Goal: Communication & Community: Answer question/provide support

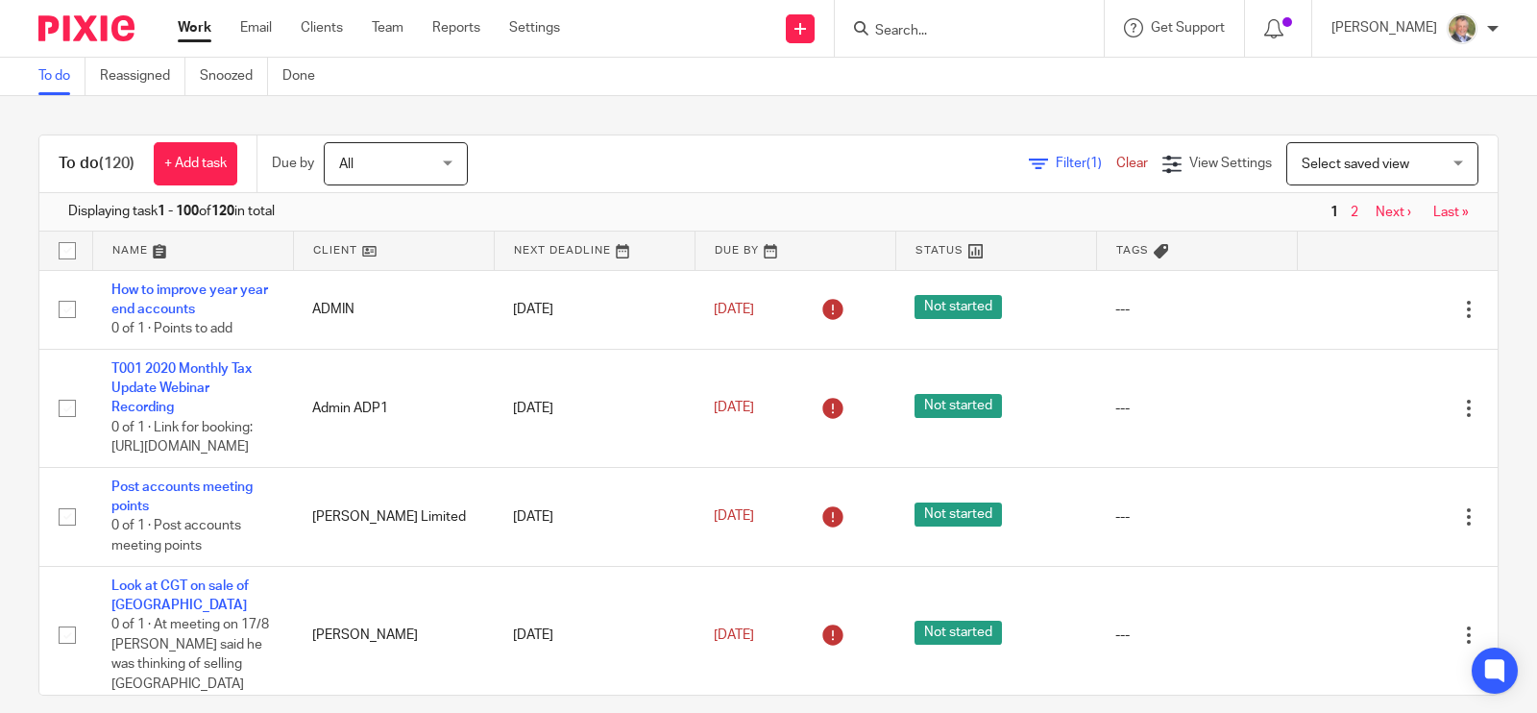
click at [944, 27] on input "Search" at bounding box center [959, 31] width 173 height 17
click at [985, 31] on input "Search" at bounding box center [959, 31] width 173 height 17
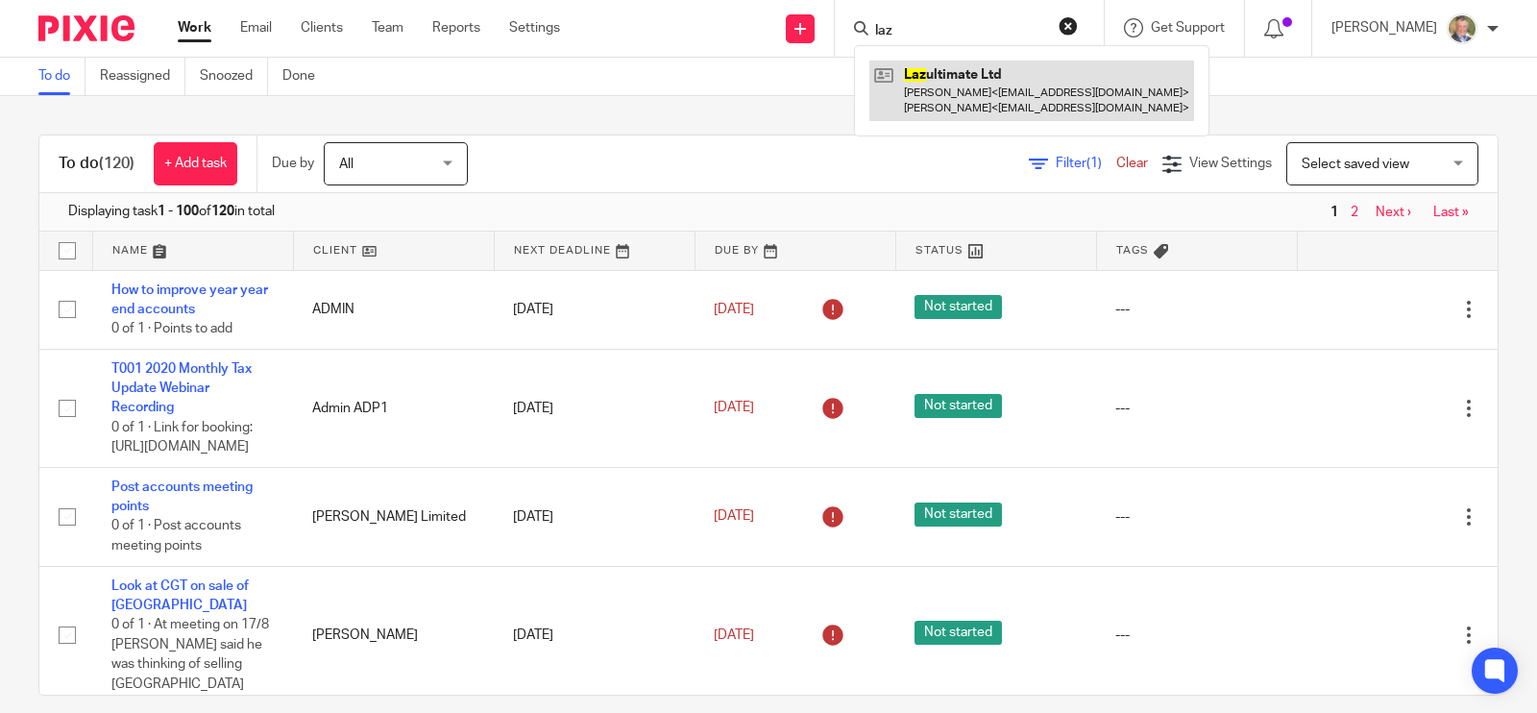
type input "laz"
click at [991, 82] on link at bounding box center [1031, 91] width 325 height 60
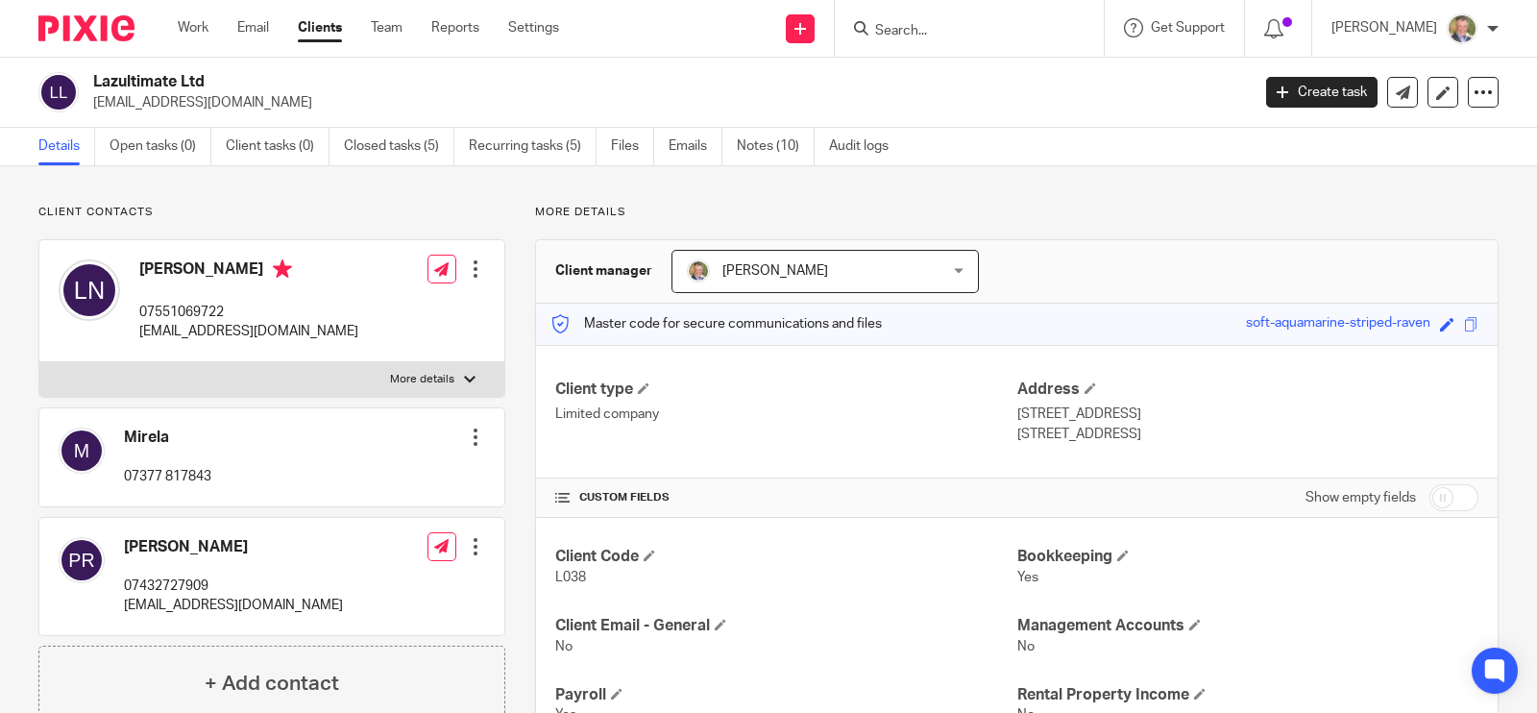
drag, startPoint x: 138, startPoint y: 332, endPoint x: 365, endPoint y: 328, distance: 226.7
click at [365, 328] on div "Laszlo Nyari 07551069722 slopingdeckdartmouth@gmail.com Edit contact Create cli…" at bounding box center [271, 301] width 465 height 122
copy p "[EMAIL_ADDRESS][DOMAIN_NAME]"
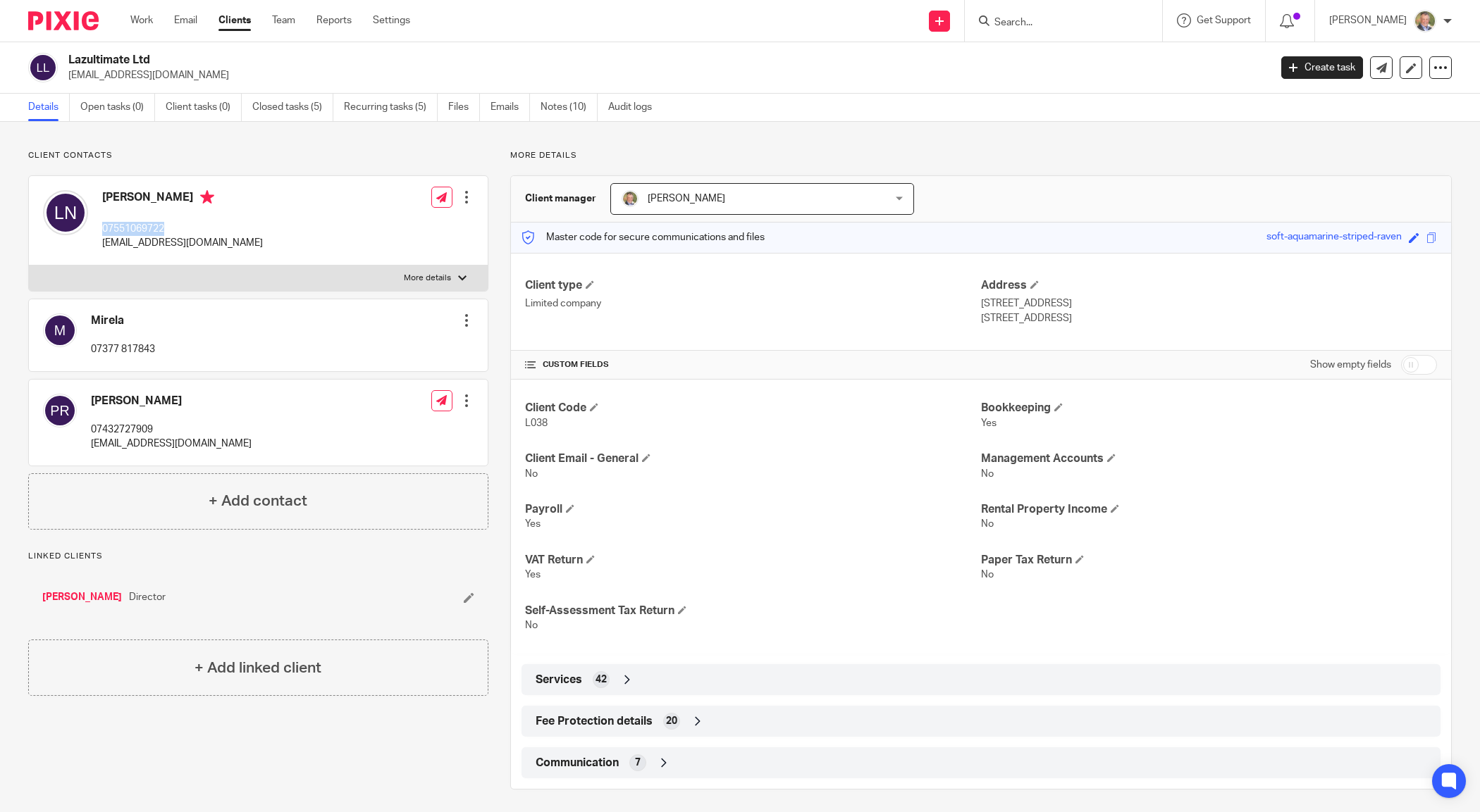
drag, startPoint x: 97, startPoint y: 230, endPoint x: 143, endPoint y: 230, distance: 46.0
click at [182, 227] on div "Laszlo Nyari 07551069722 slopingdeckdartmouth@gmail.com" at bounding box center [153, 221] width 220 height 75
copy p "07551069722"
click at [1052, 28] on input "Search" at bounding box center [1056, 23] width 127 height 12
drag, startPoint x: 99, startPoint y: 195, endPoint x: 161, endPoint y: 201, distance: 62.3
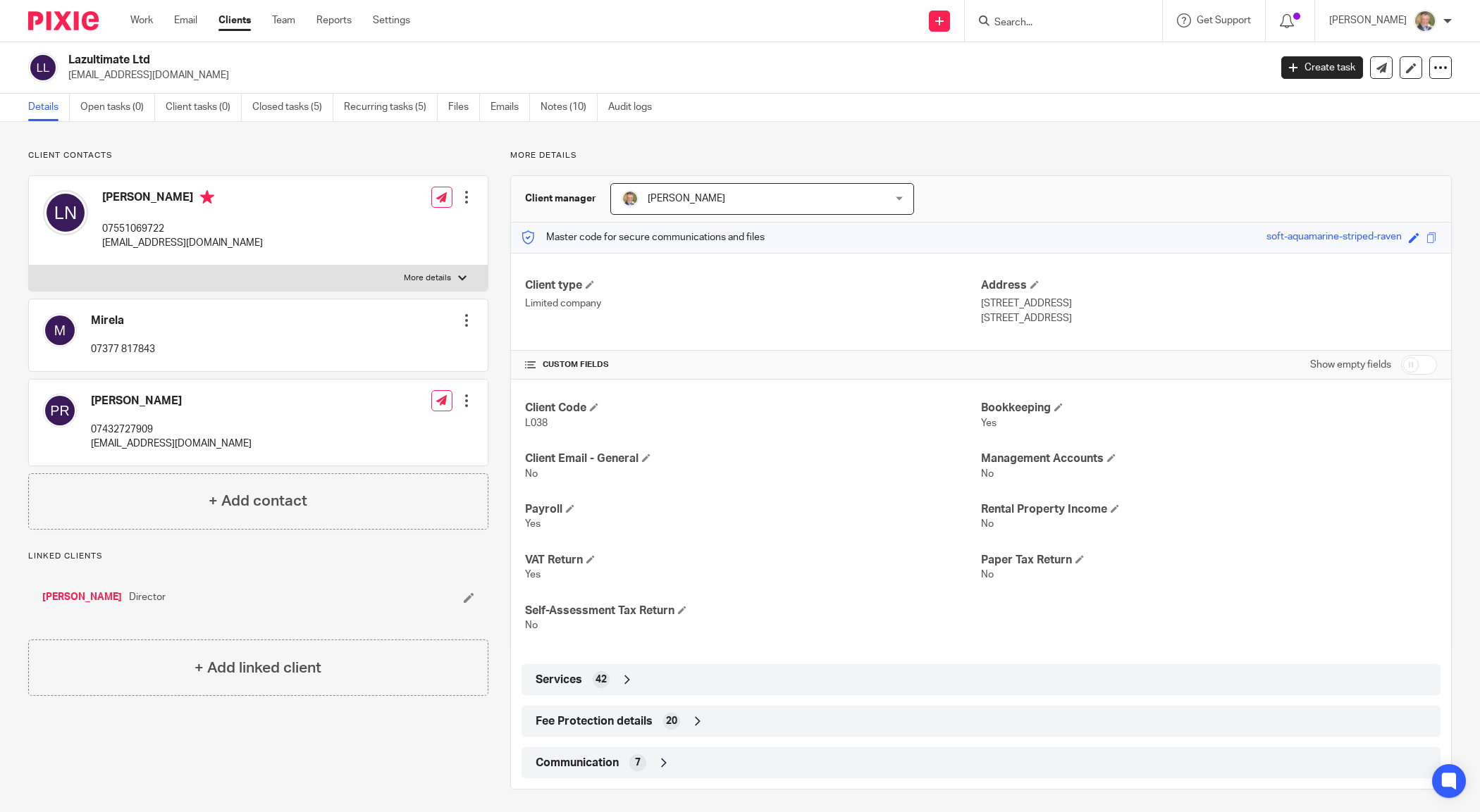
click at [167, 199] on div "Laszlo Nyari 07551069722 slopingdeckdartmouth@gmail.com" at bounding box center [153, 221] width 220 height 75
copy h4 "Laszlo Nyari"
click at [441, 195] on icon at bounding box center [442, 197] width 10 height 10
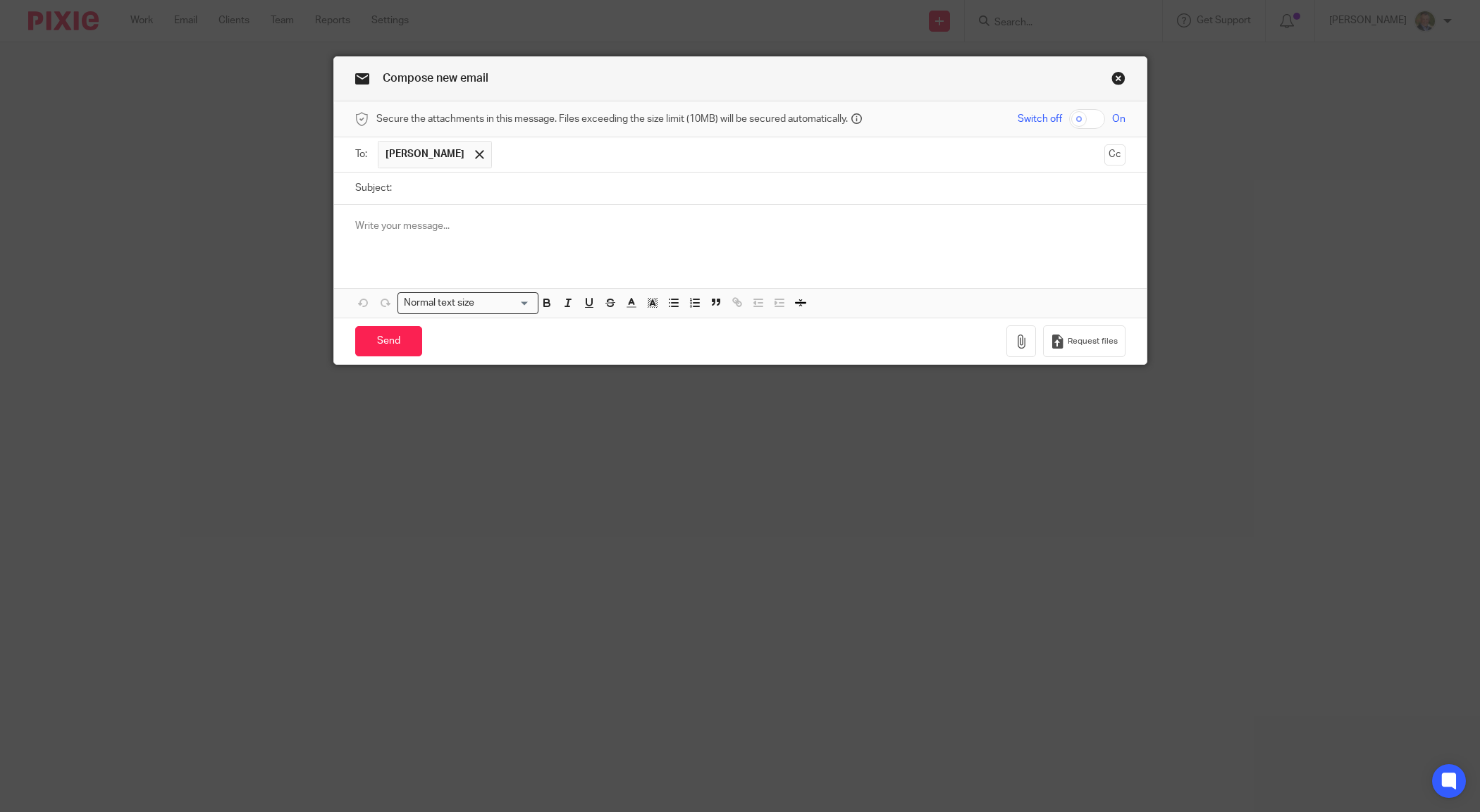
click at [453, 186] on input "Subject:" at bounding box center [762, 188] width 726 height 32
type input "Valuation office questionnaire"
click at [525, 255] on div at bounding box center [740, 233] width 812 height 55
click at [402, 231] on p at bounding box center [740, 226] width 770 height 14
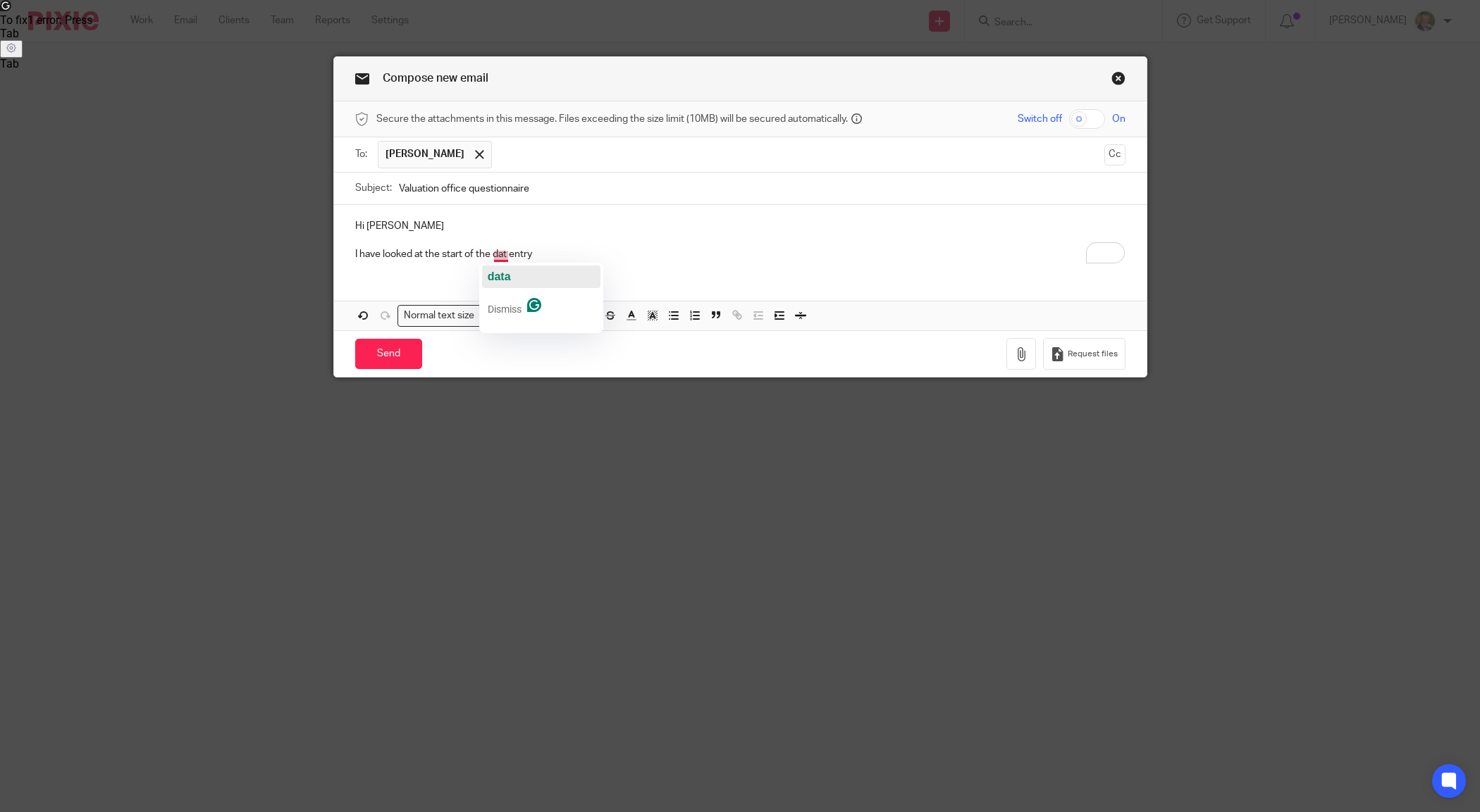
drag, startPoint x: 508, startPoint y: 282, endPoint x: 519, endPoint y: 266, distance: 19.4
click at [508, 279] on span "data" at bounding box center [500, 277] width 23 height 12
click at [541, 255] on p "I have looked at the start of the data entry" at bounding box center [740, 254] width 770 height 14
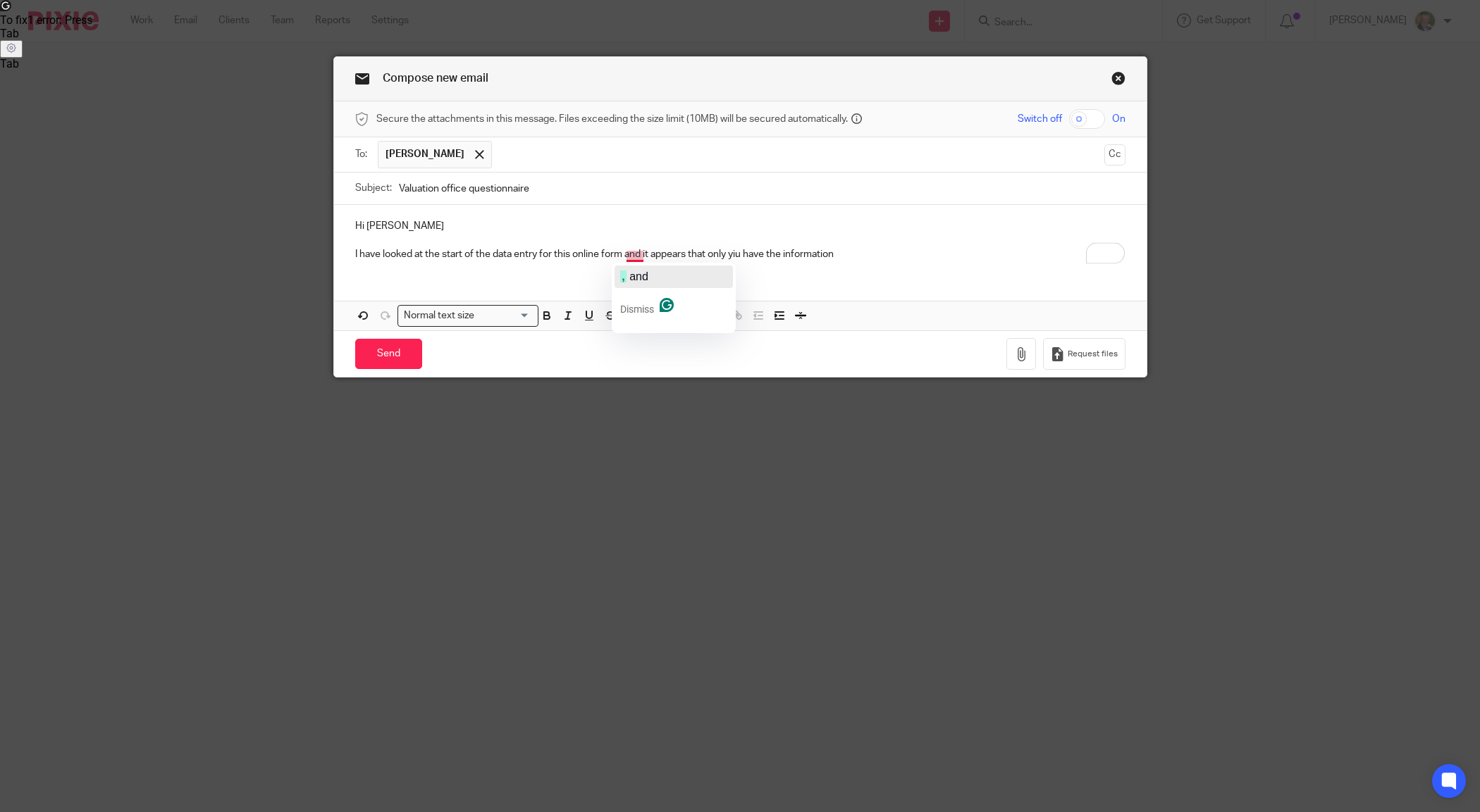
click at [639, 277] on span "and" at bounding box center [639, 277] width 19 height 12
click at [734, 255] on p "I have looked at the start of the data entry for this online form, and it appea…" at bounding box center [740, 254] width 770 height 14
click at [864, 258] on p "I have looked at the start of the data entry for this online form, and it appea…" at bounding box center [740, 254] width 770 height 14
drag, startPoint x: 836, startPoint y: 272, endPoint x: 878, endPoint y: 260, distance: 43.7
click at [842, 272] on span "information to" at bounding box center [825, 277] width 76 height 12
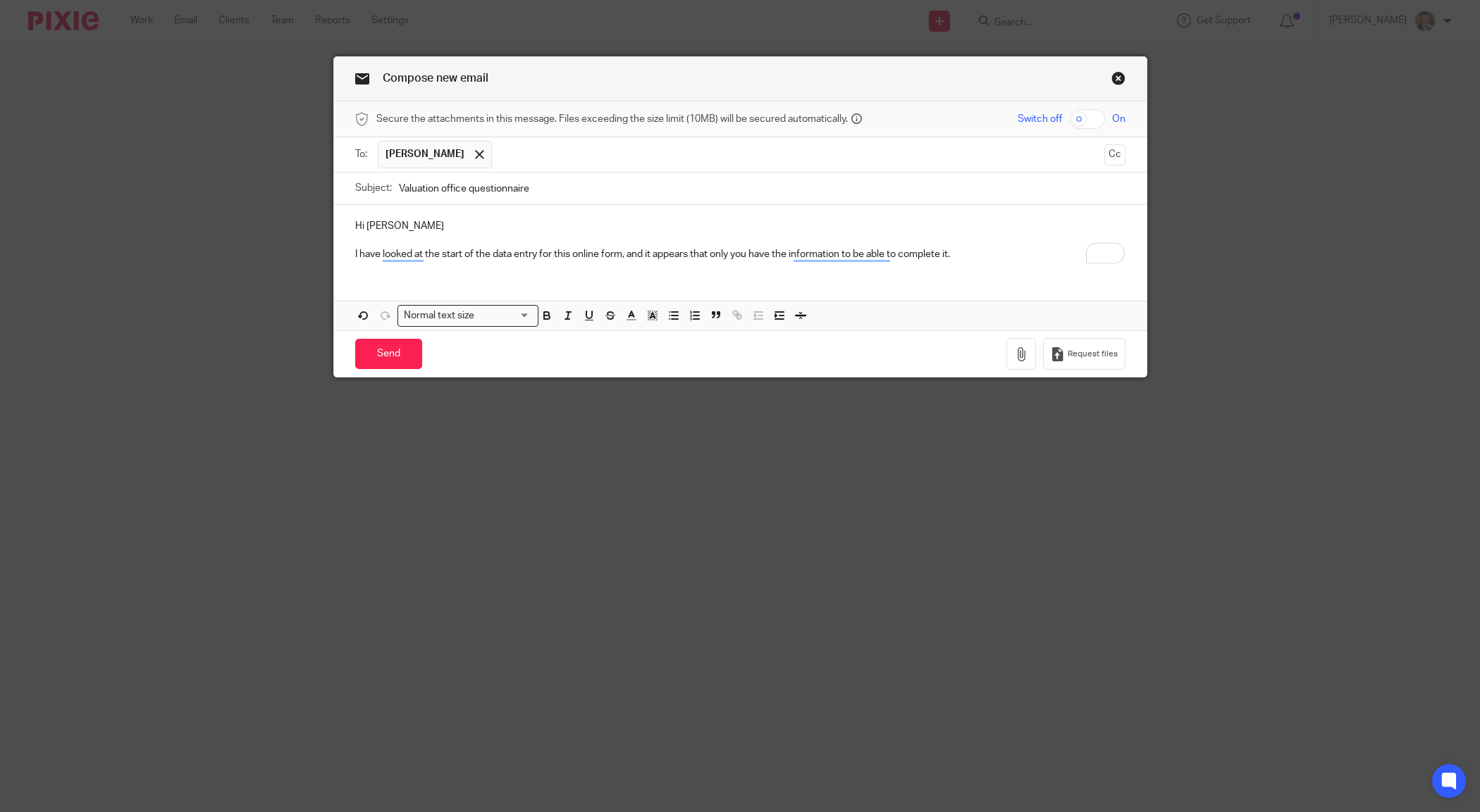
click at [966, 254] on p "I have looked at the start of the data entry for this online form, and it appea…" at bounding box center [740, 254] width 770 height 14
click at [964, 252] on p "I have reviewed the start of the data entry for this online form, and it appear…" at bounding box center [740, 254] width 770 height 14
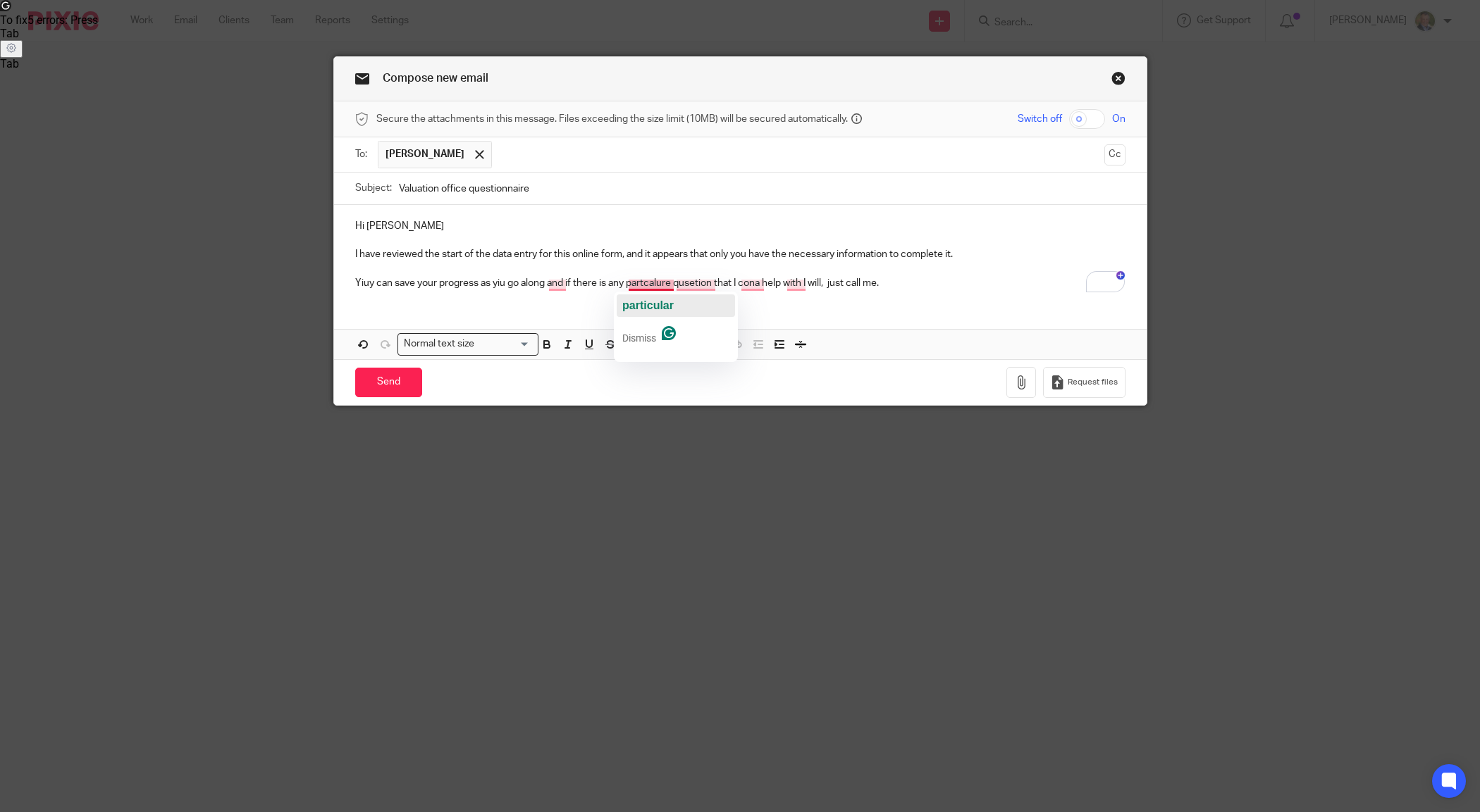
click at [643, 299] on span "particular" at bounding box center [648, 305] width 51 height 12
drag, startPoint x: 561, startPoint y: 300, endPoint x: 641, endPoint y: 283, distance: 81.8
click at [559, 300] on span "and" at bounding box center [561, 305] width 19 height 12
drag, startPoint x: 688, startPoint y: 304, endPoint x: 703, endPoint y: 299, distance: 15.8
click at [688, 304] on span "question" at bounding box center [690, 305] width 47 height 12
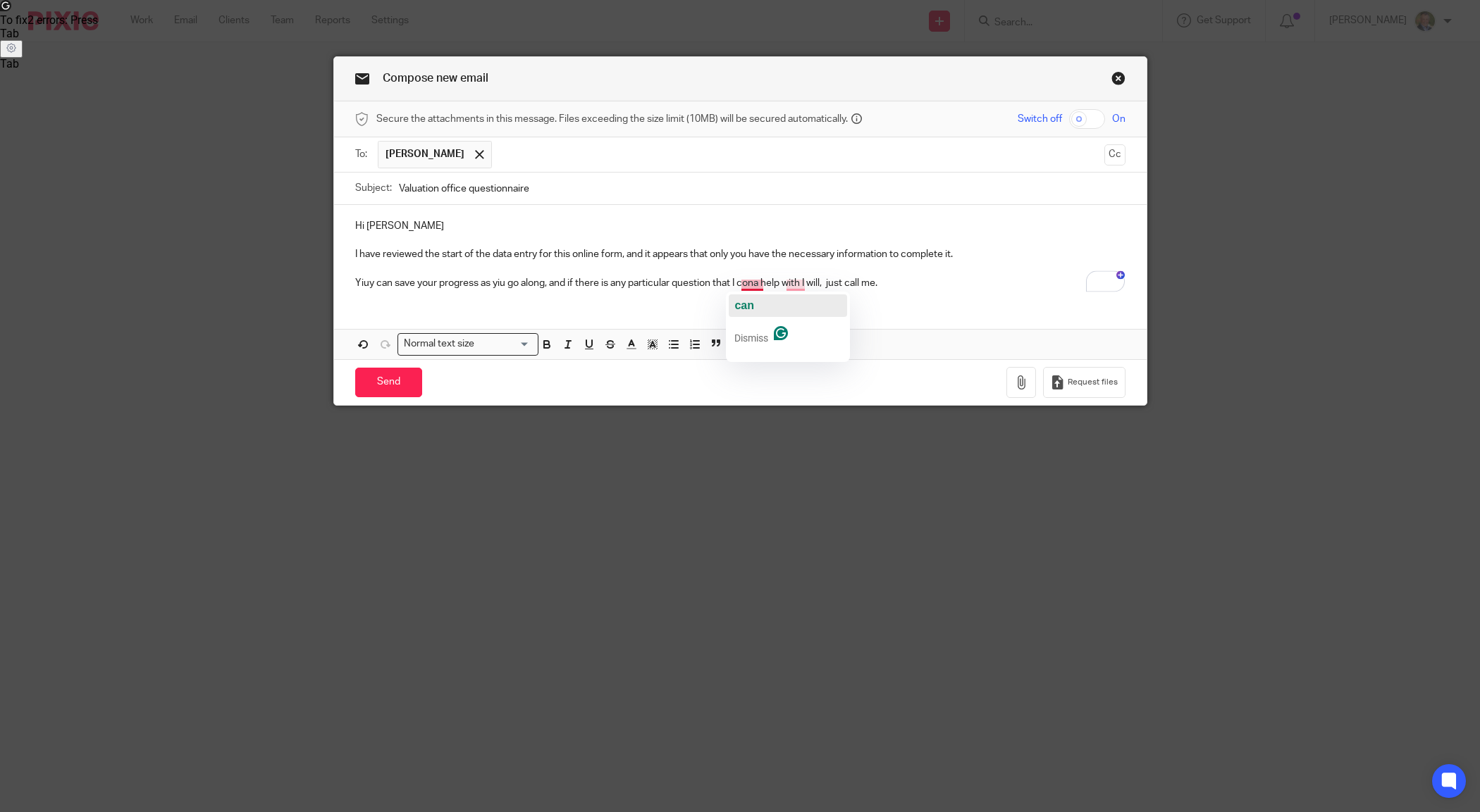
click at [742, 304] on span "can" at bounding box center [744, 305] width 20 height 12
click at [794, 301] on span "with" at bounding box center [791, 305] width 20 height 12
click at [364, 285] on p "Yiuy can save your progress as you go along, and if there is any particular que…" at bounding box center [740, 283] width 770 height 14
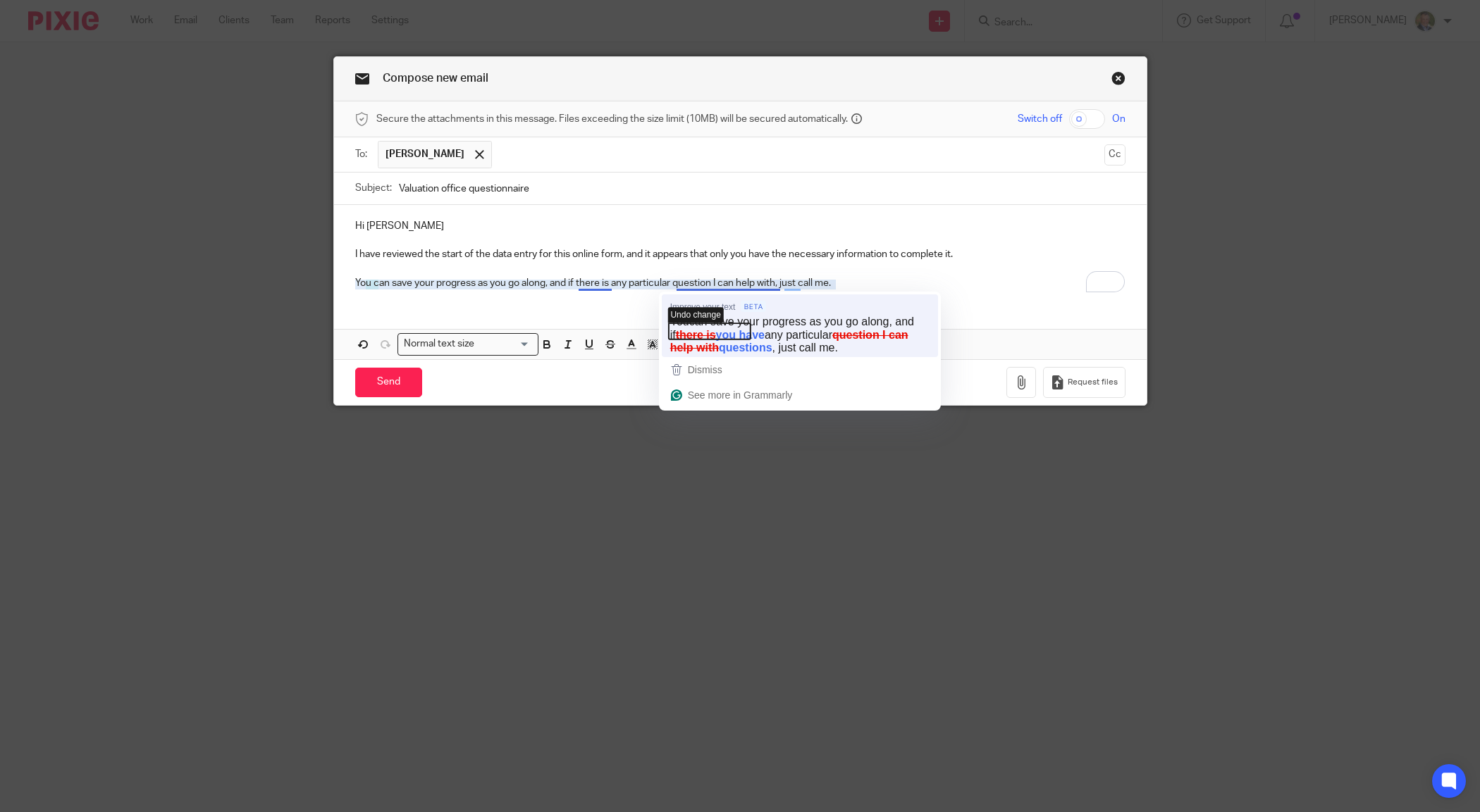
click at [748, 331] on icon "button" at bounding box center [710, 332] width 82 height 16
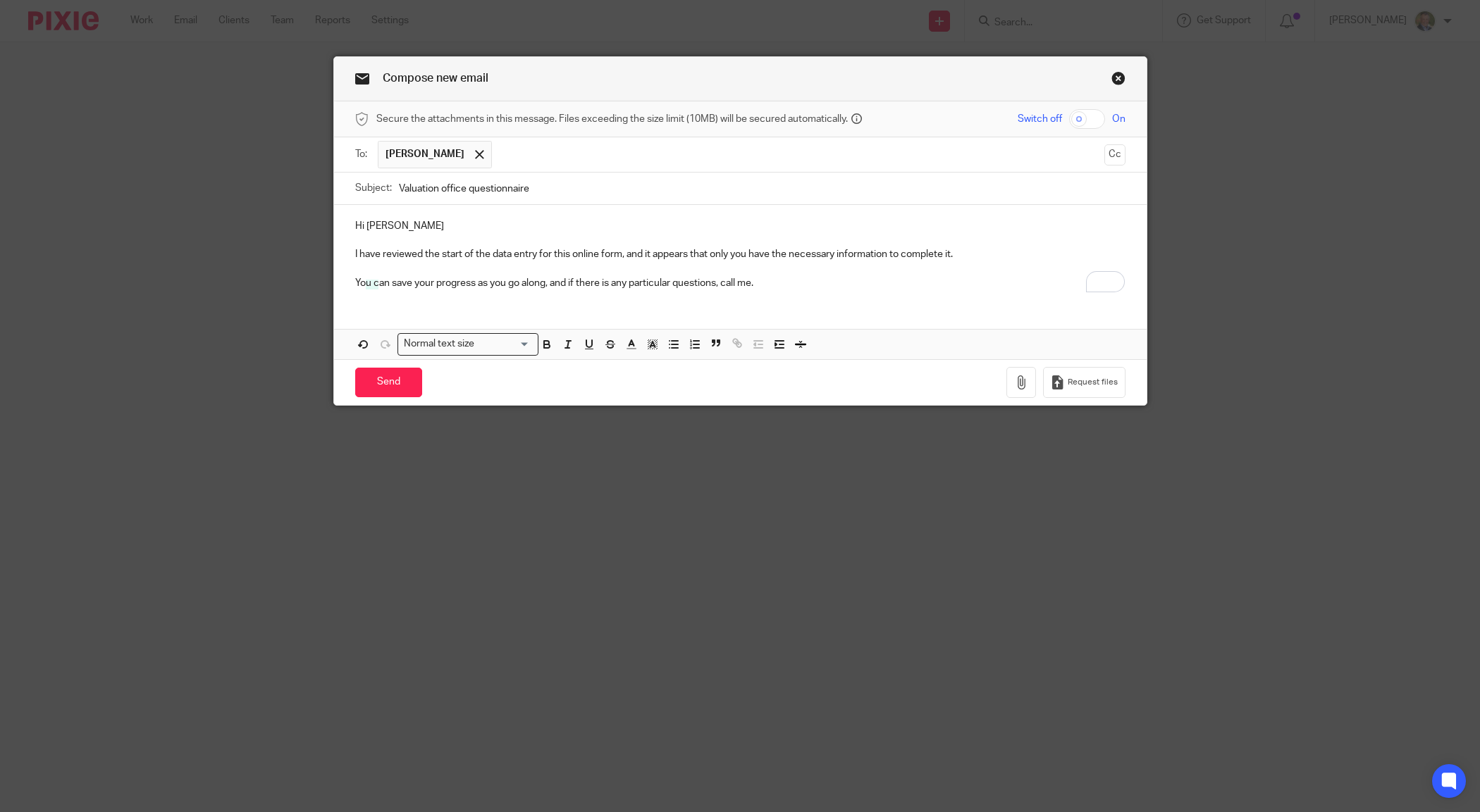
click at [947, 259] on p "I have reviewed the start of the data entry for this online form, and it appear…" at bounding box center [740, 254] width 770 height 14
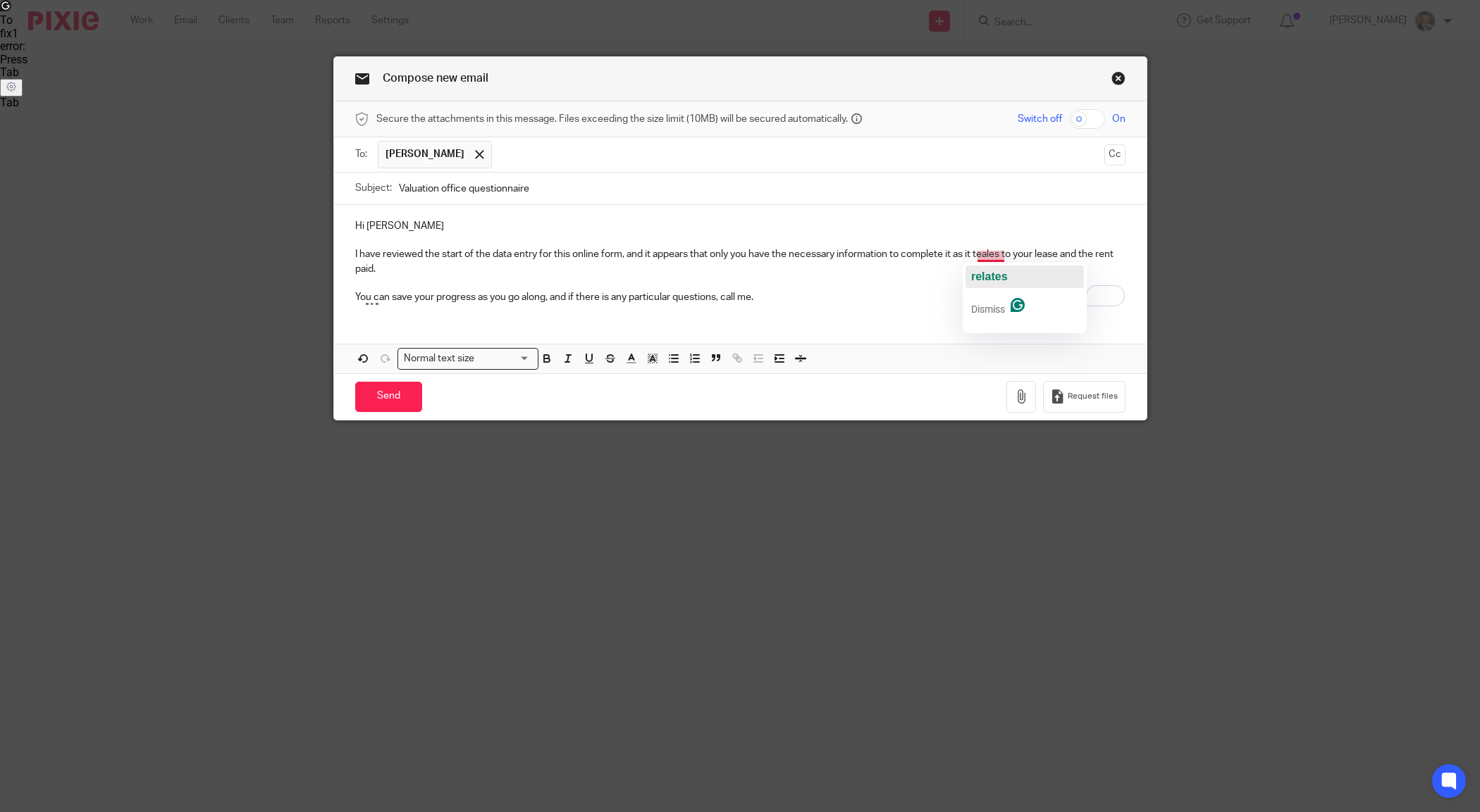
click at [981, 276] on span "relates" at bounding box center [990, 277] width 37 height 12
click at [781, 294] on p "You can save your progress as you go along, and if there is any particular ques…" at bounding box center [740, 297] width 770 height 14
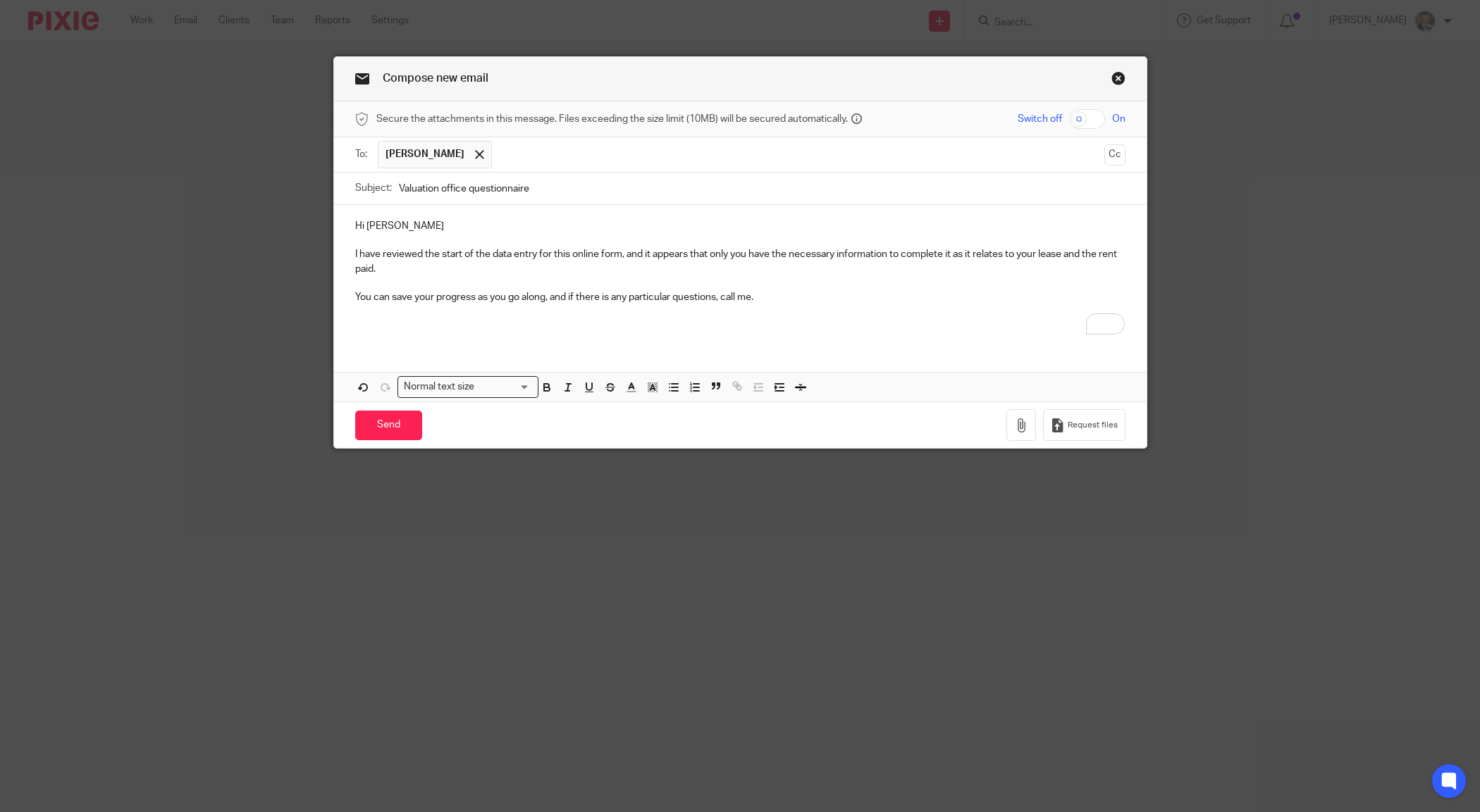
click at [373, 315] on p "To enrich screen reader interactions, please activate Accessibility in Grammarl…" at bounding box center [740, 312] width 770 height 14
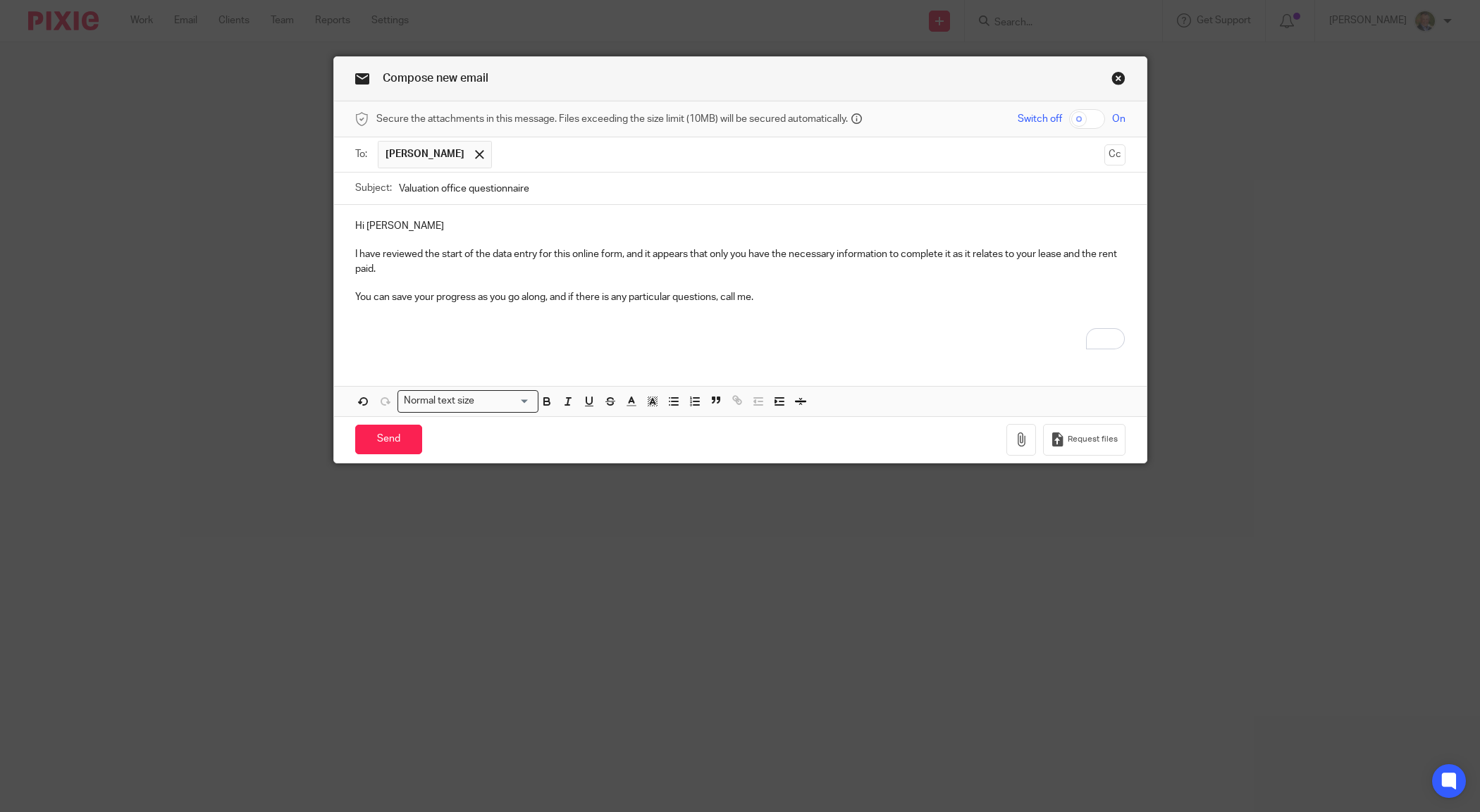
click at [603, 300] on p "You can save your progress as you go along, and if there is any particular ques…" at bounding box center [740, 297] width 770 height 14
click at [681, 345] on p "To enrich screen reader interactions, please activate Accessibility in Grammarl…" at bounding box center [740, 340] width 770 height 14
click at [776, 294] on p "You can save your progress as you go along, and if there are any particular que…" at bounding box center [740, 297] width 770 height 14
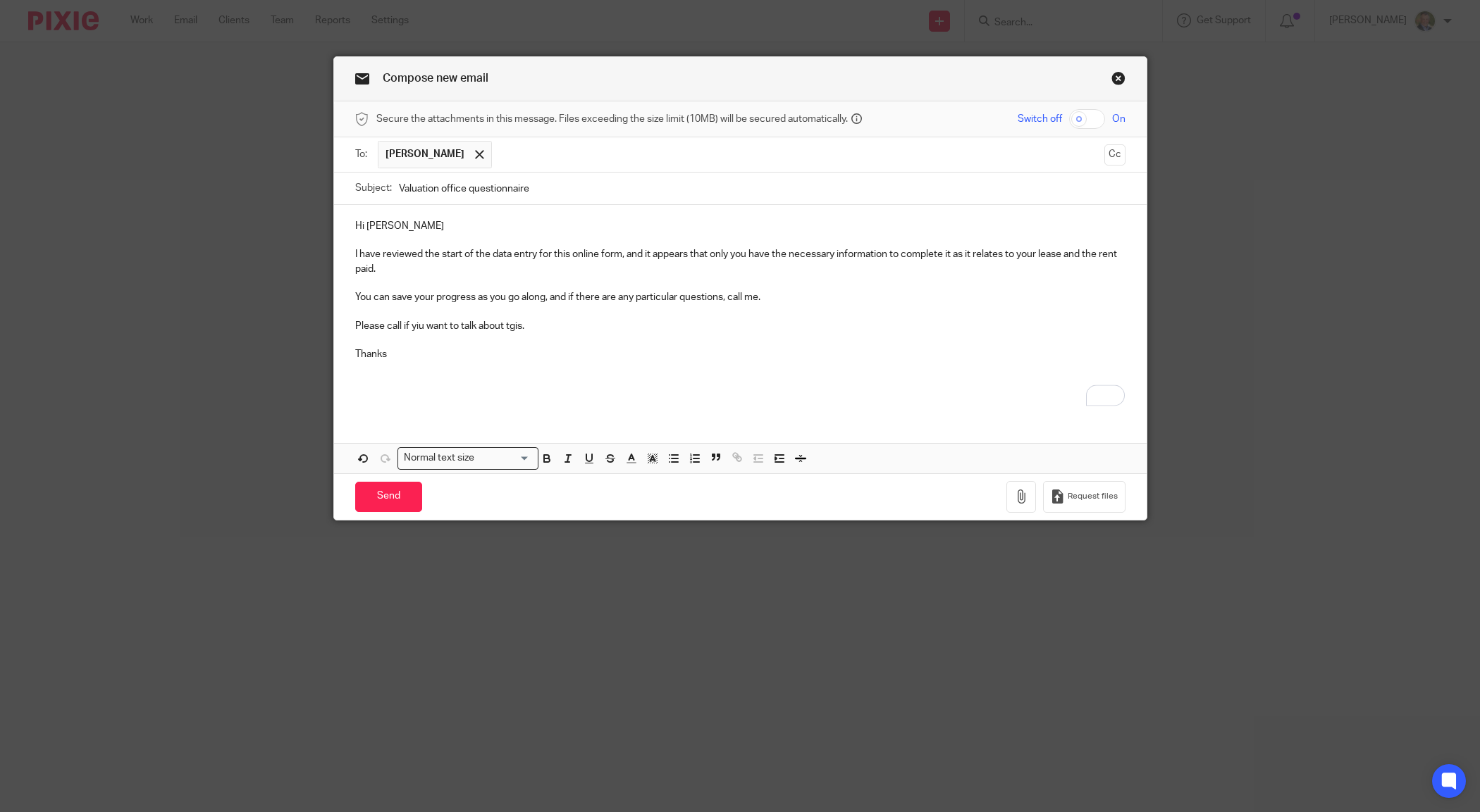
click at [665, 348] on p "To enrich screen reader interactions, please activate Accessibility in Grammarl…" at bounding box center [740, 340] width 770 height 14
click at [412, 330] on p "Please call if yiu want to talk about tgis." at bounding box center [740, 326] width 770 height 14
click at [516, 344] on span "this" at bounding box center [514, 348] width 20 height 12
click at [409, 352] on p "Thanks" at bounding box center [740, 354] width 770 height 14
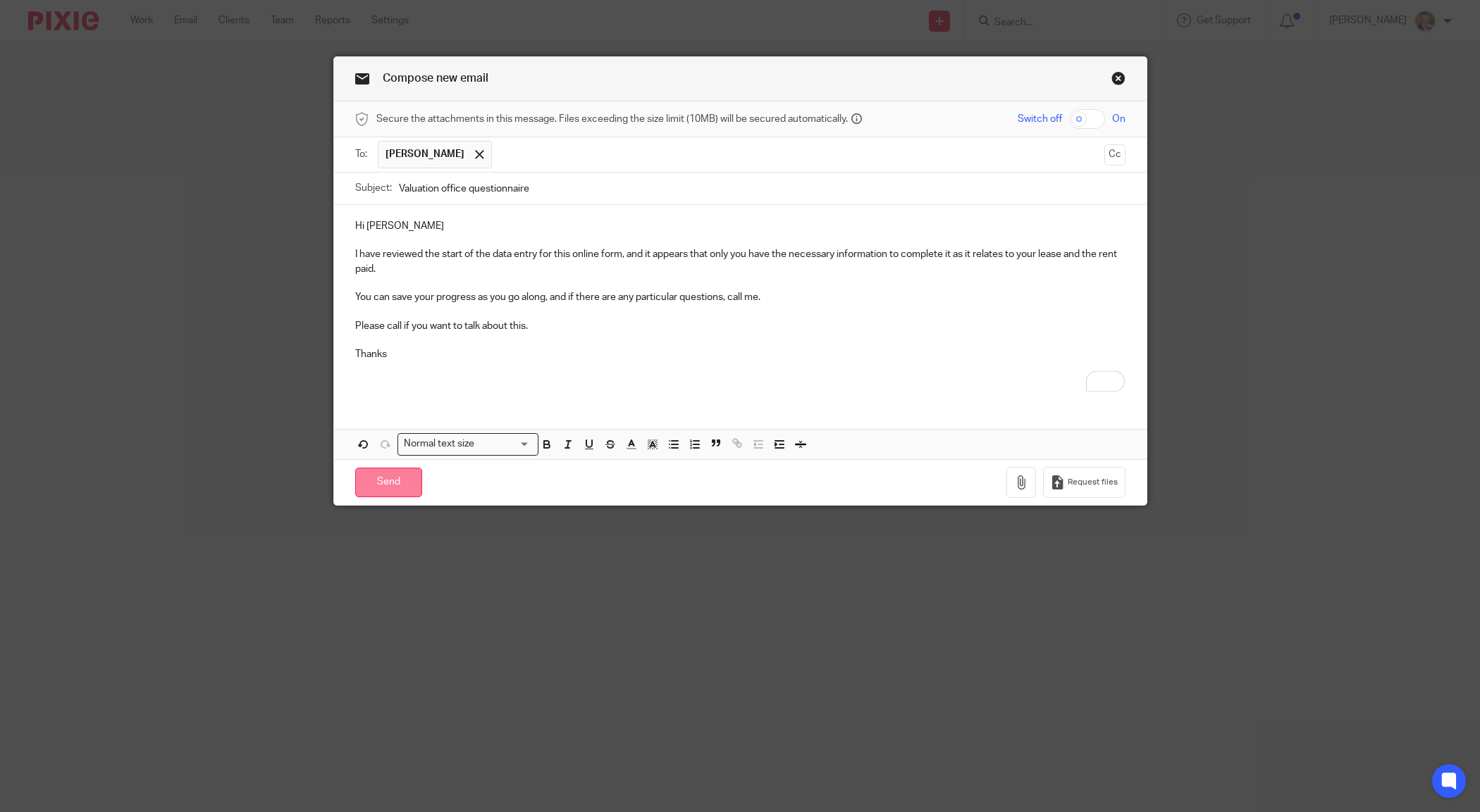
click at [389, 483] on input "Send" at bounding box center [388, 483] width 67 height 30
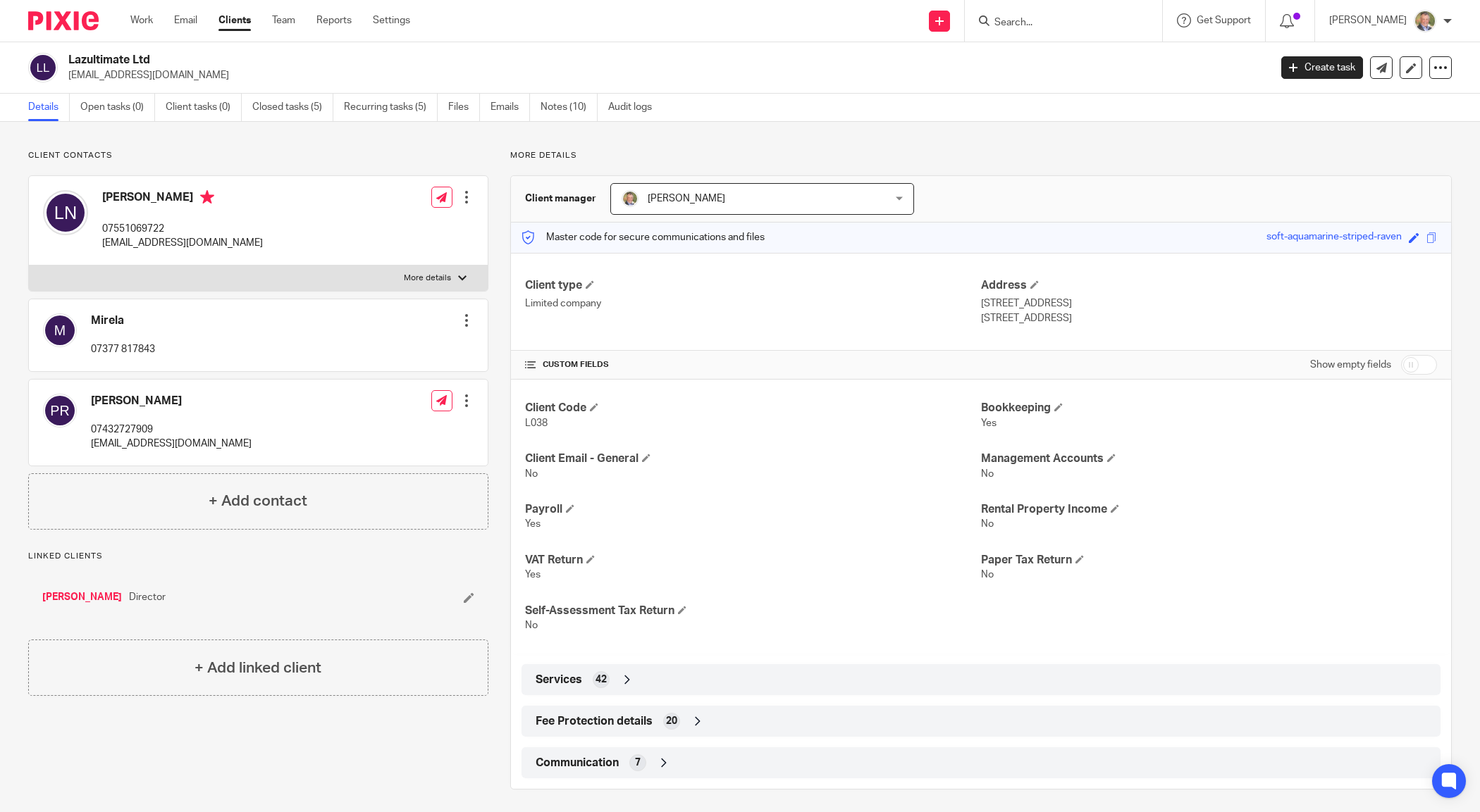
click at [1015, 22] on input "Search" at bounding box center [1056, 23] width 127 height 12
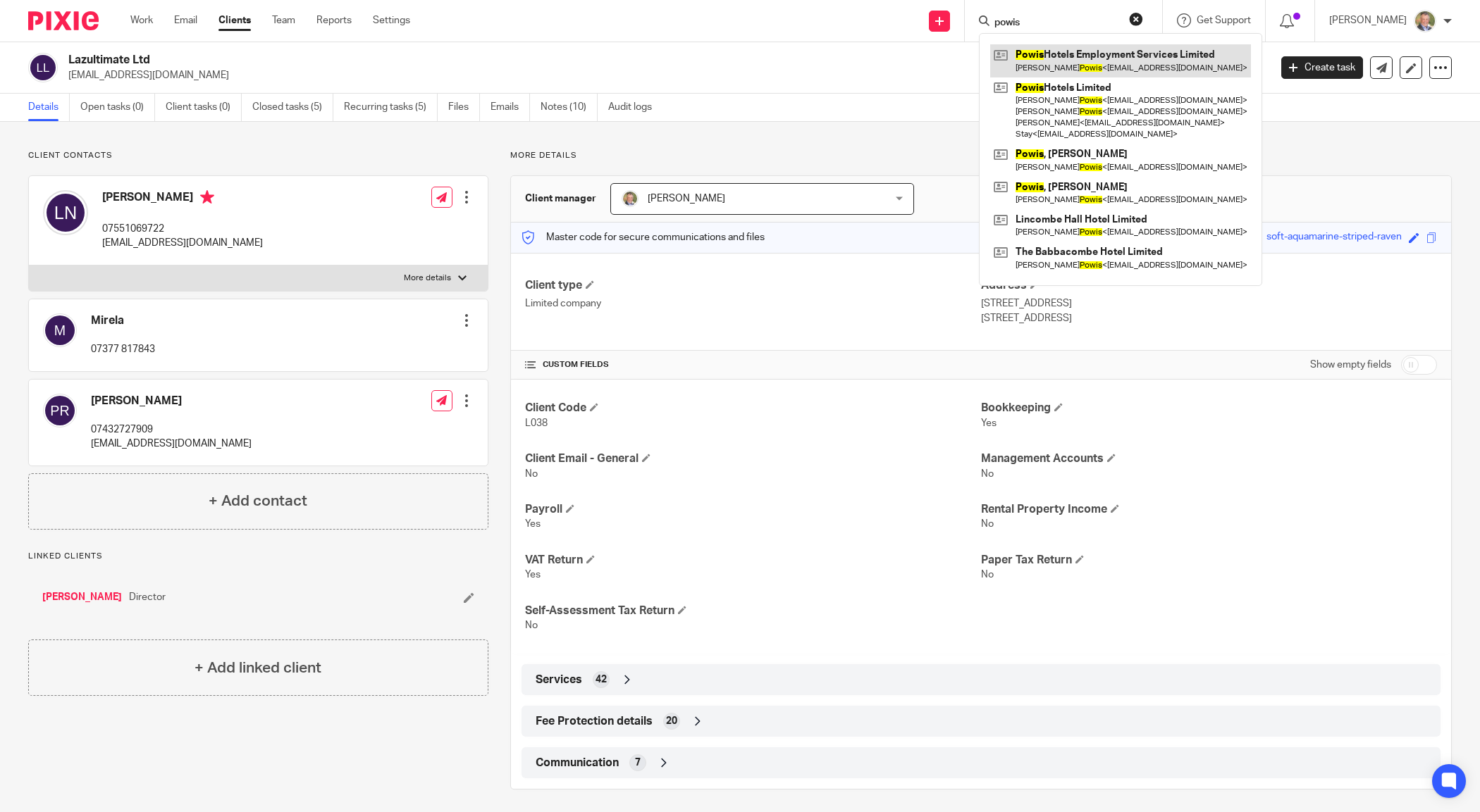
type input "powis"
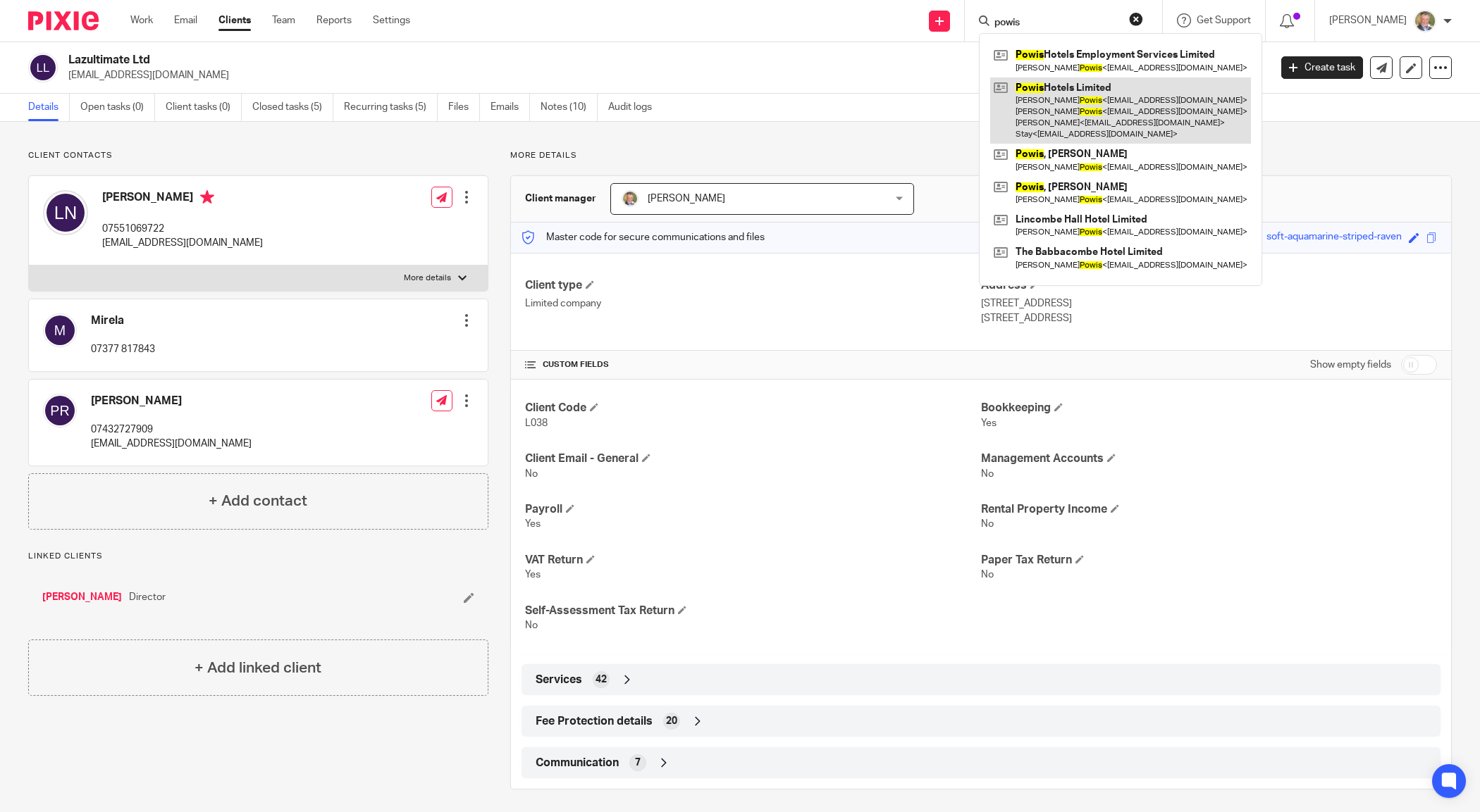
click at [1115, 99] on link at bounding box center [1120, 111] width 260 height 67
click at [1087, 100] on link at bounding box center [1120, 111] width 260 height 67
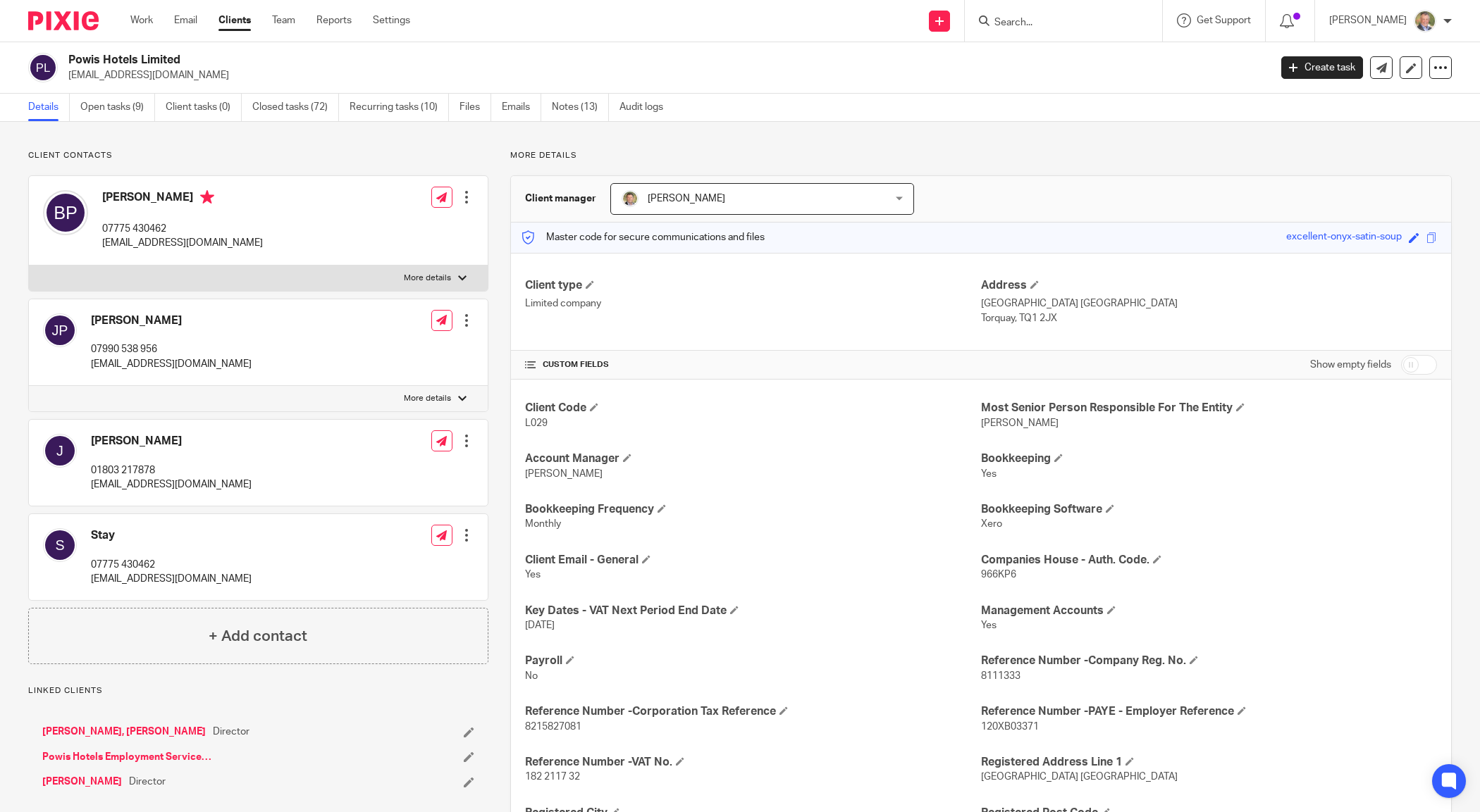
click at [128, 108] on link "Open tasks (9)" at bounding box center [117, 107] width 75 height 27
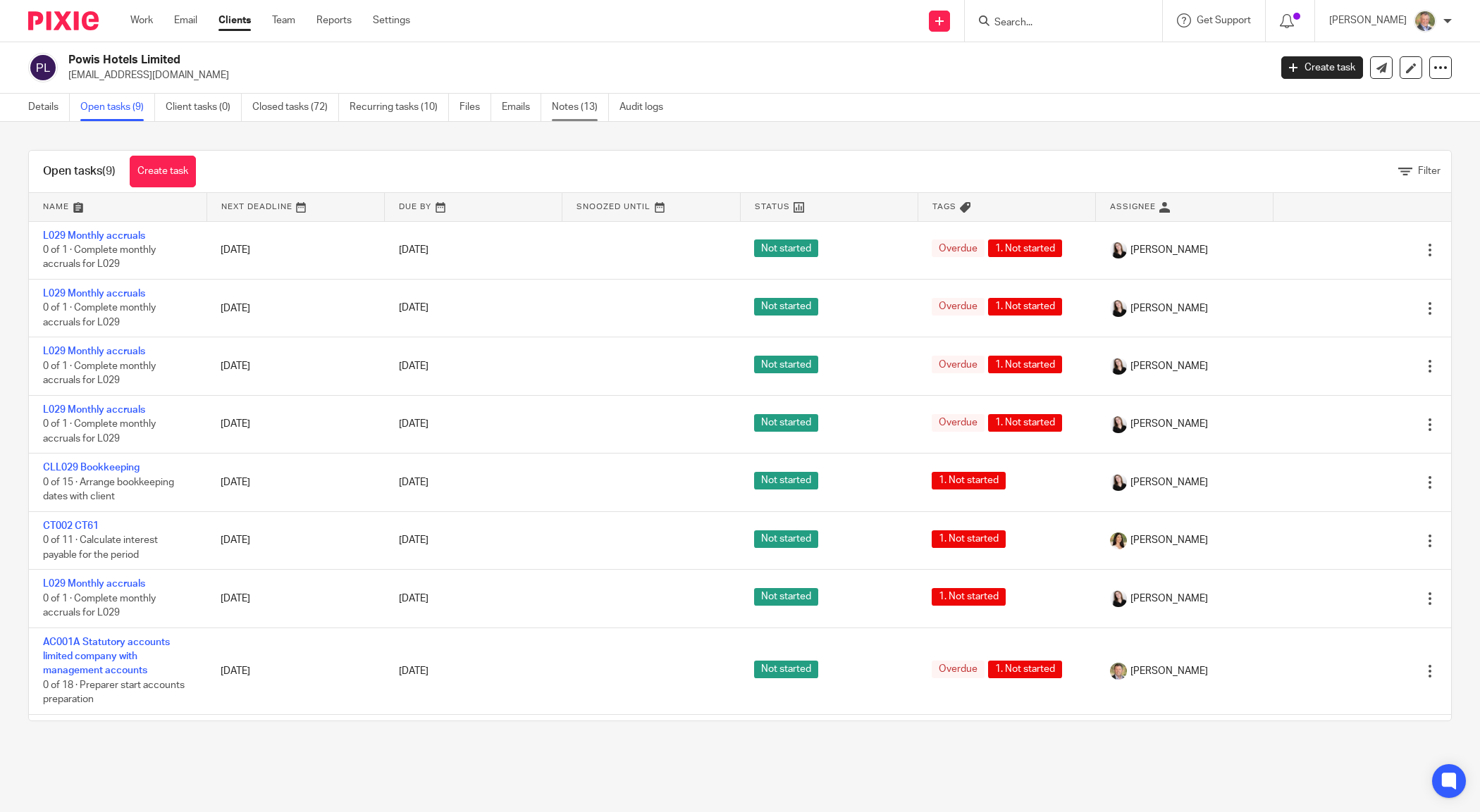
click at [575, 107] on link "Notes (13)" at bounding box center [580, 107] width 57 height 27
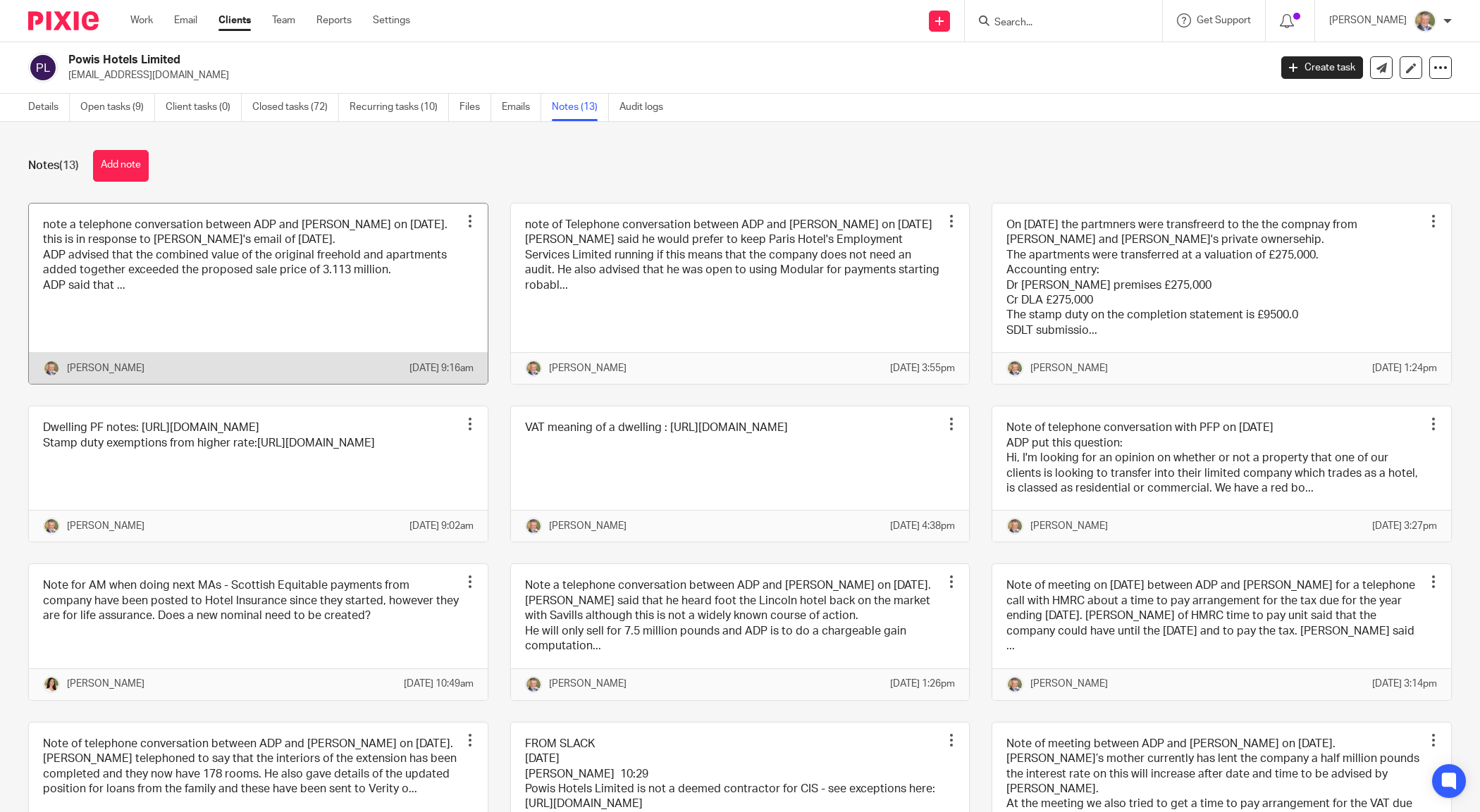
click at [335, 332] on link at bounding box center [258, 294] width 459 height 181
